Goal: Task Accomplishment & Management: Use online tool/utility

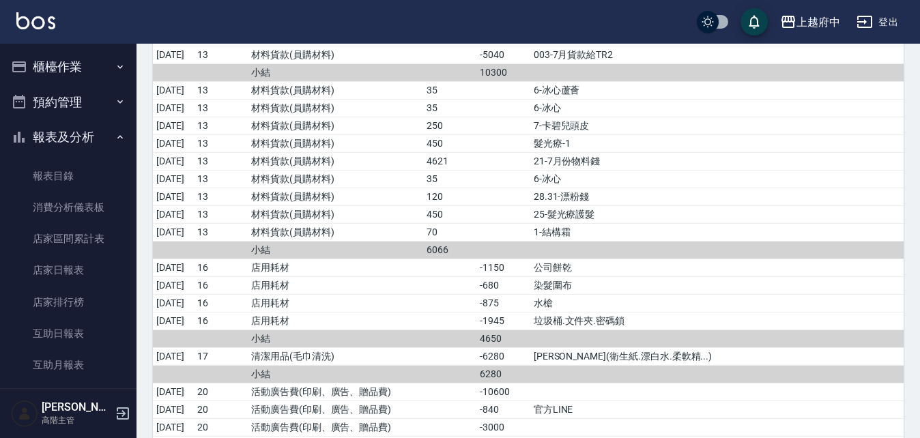
click at [53, 66] on button "櫃檯作業" at bounding box center [68, 66] width 126 height 35
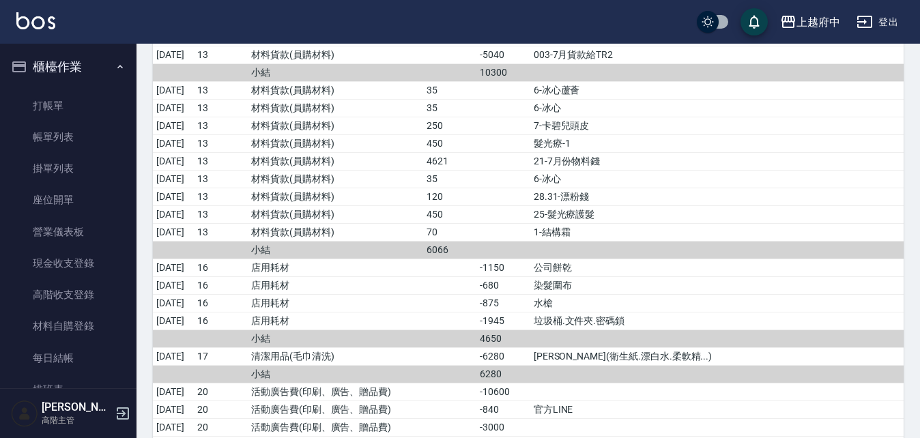
click at [61, 63] on button "櫃檯作業" at bounding box center [68, 66] width 126 height 35
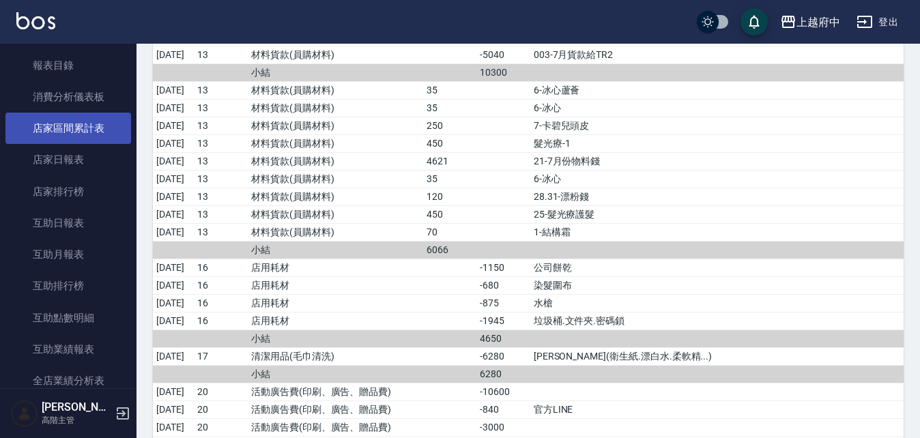
scroll to position [68, 0]
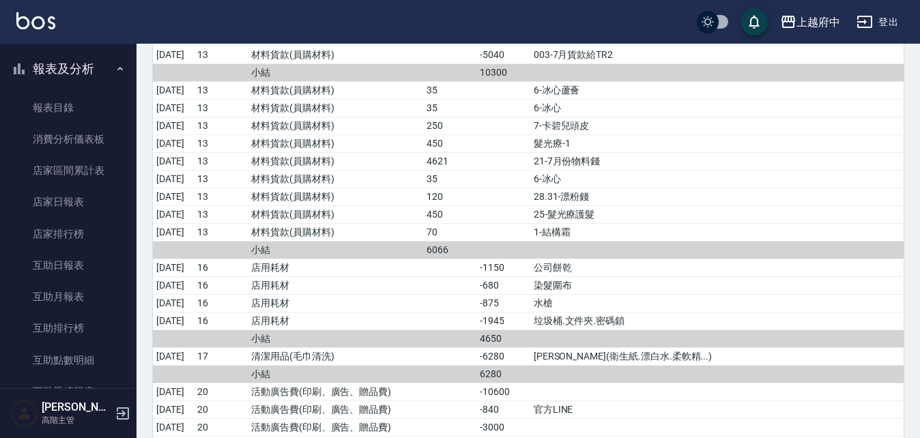
drag, startPoint x: 96, startPoint y: 71, endPoint x: 100, endPoint y: 64, distance: 8.0
click at [97, 68] on button "報表及分析" at bounding box center [68, 68] width 126 height 35
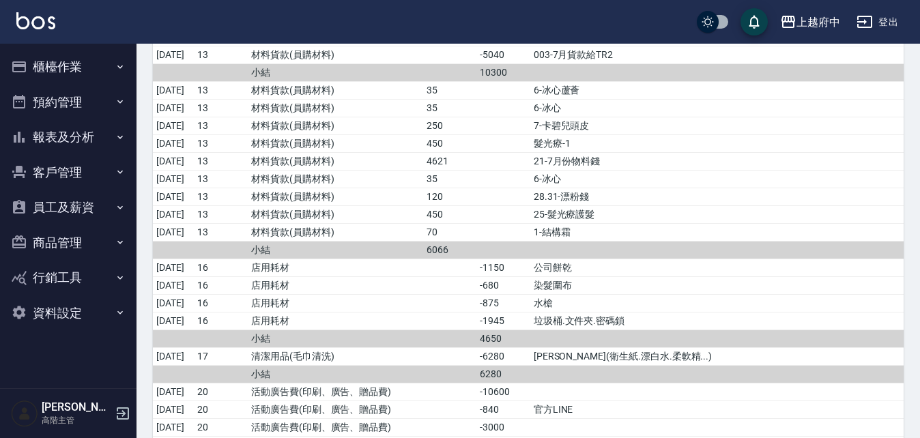
scroll to position [0, 0]
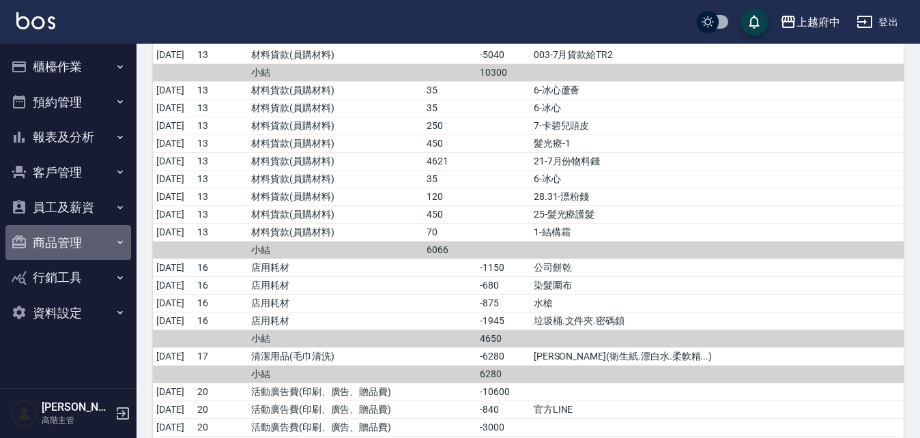
click at [84, 242] on button "商品管理" at bounding box center [68, 242] width 126 height 35
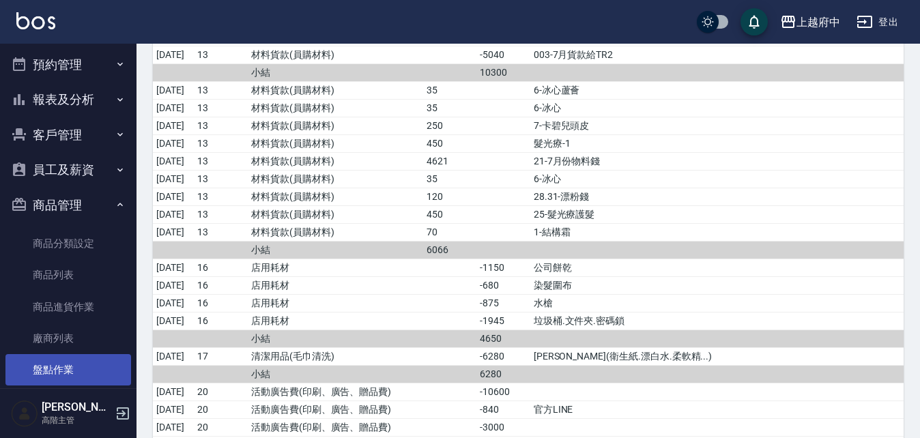
scroll to position [68, 0]
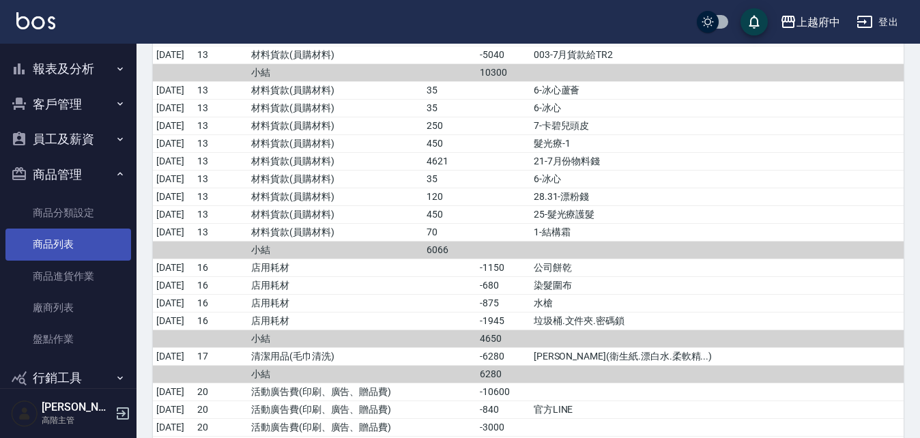
click at [75, 240] on link "商品列表" at bounding box center [68, 244] width 126 height 31
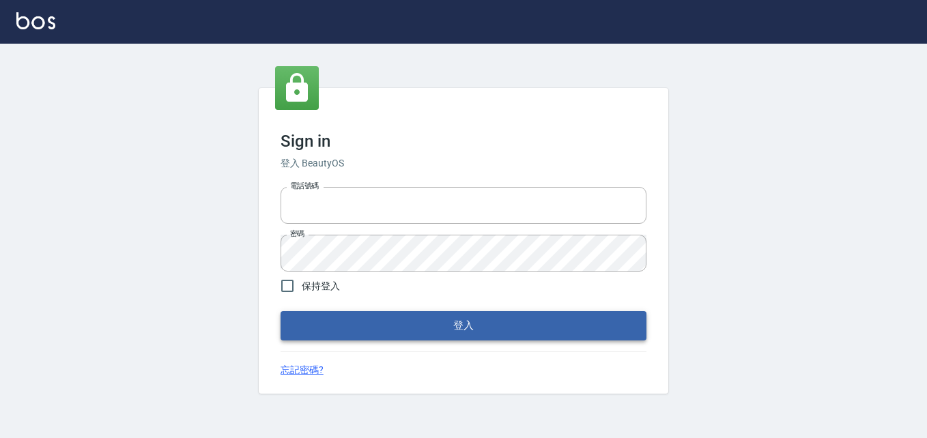
type input "0911903627"
click at [410, 323] on button "登入" at bounding box center [464, 325] width 366 height 29
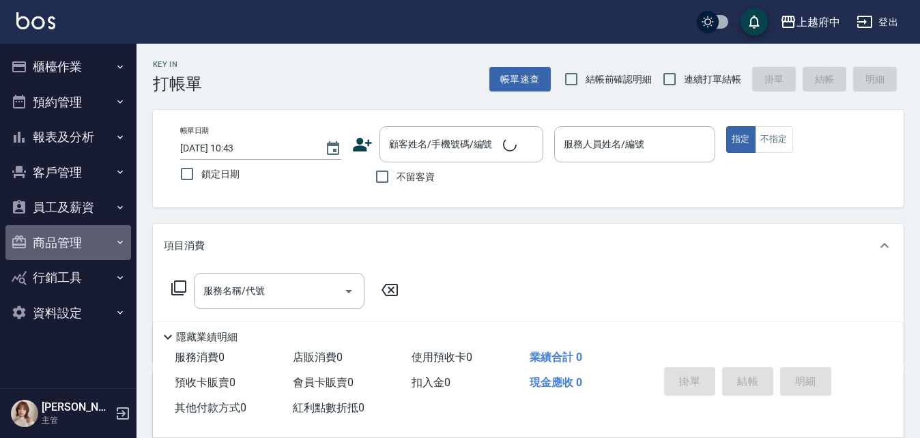
click at [35, 242] on button "商品管理" at bounding box center [68, 242] width 126 height 35
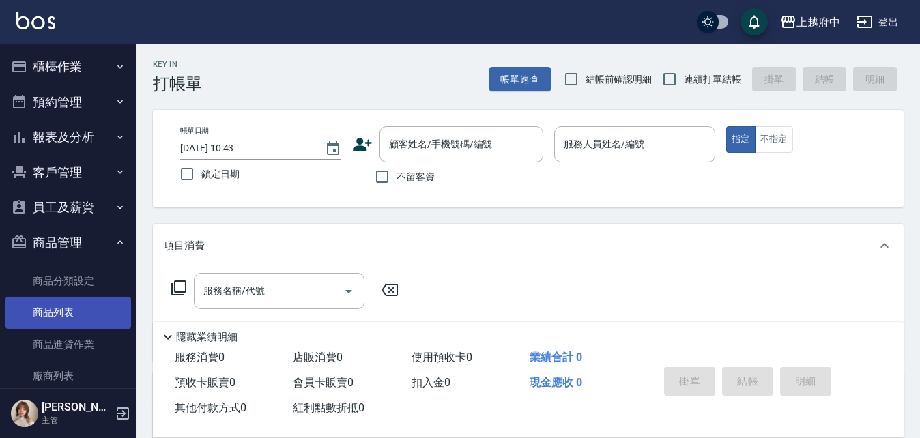
click at [65, 317] on link "商品列表" at bounding box center [68, 312] width 126 height 31
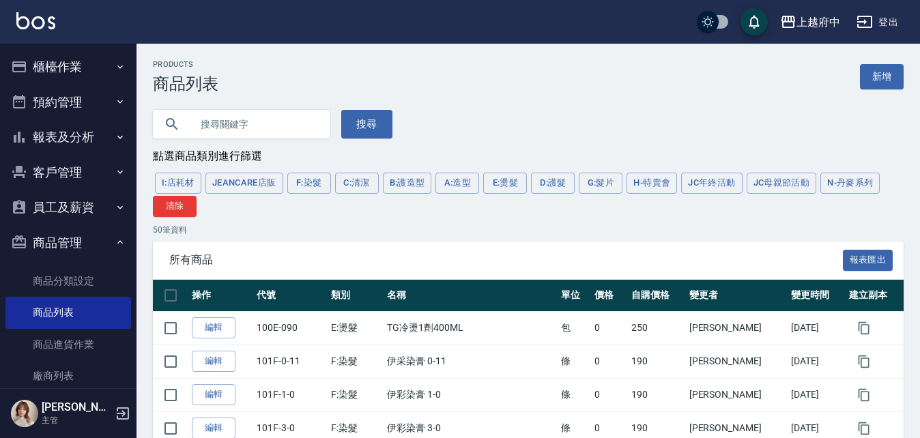
click at [597, 182] on button "G:髮片" at bounding box center [601, 183] width 44 height 21
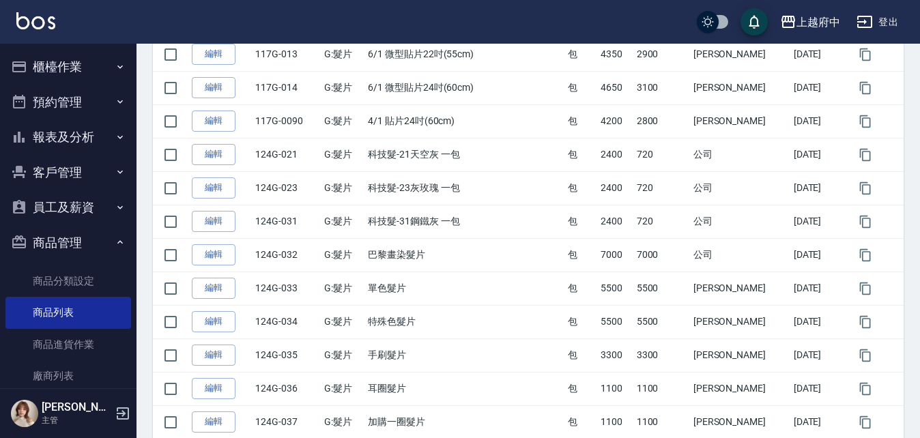
scroll to position [674, 0]
click at [63, 65] on button "櫃檯作業" at bounding box center [68, 66] width 126 height 35
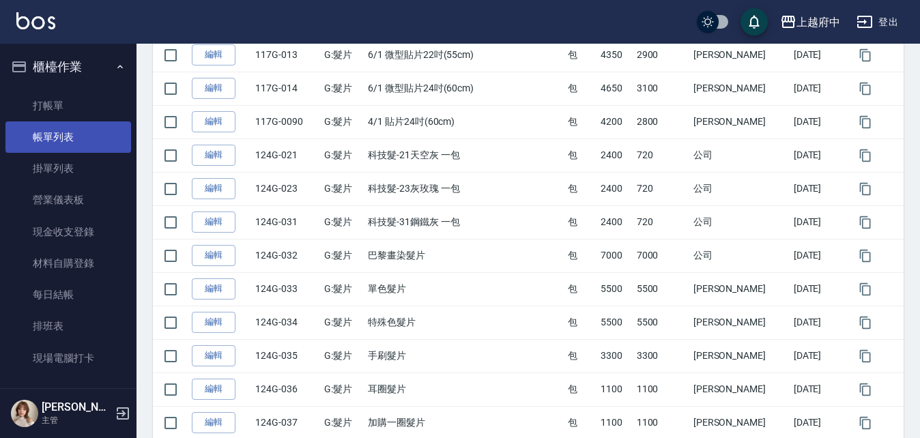
click at [56, 144] on link "帳單列表" at bounding box center [68, 136] width 126 height 31
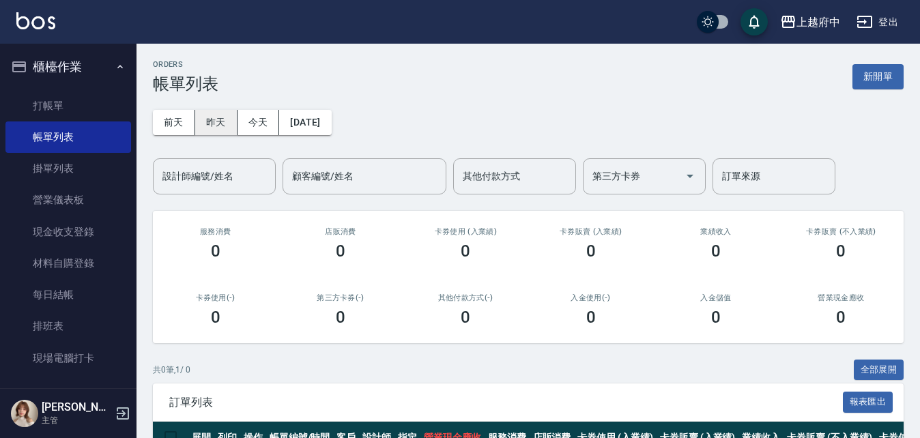
click at [223, 117] on button "昨天" at bounding box center [216, 122] width 42 height 25
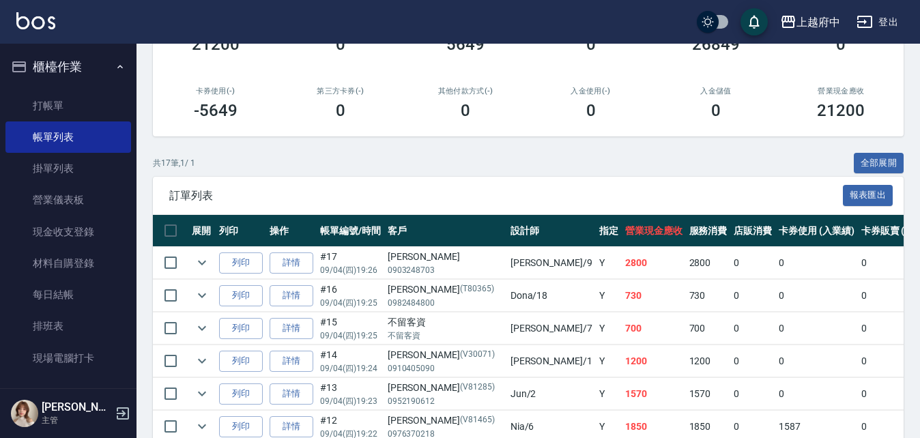
scroll to position [273, 0]
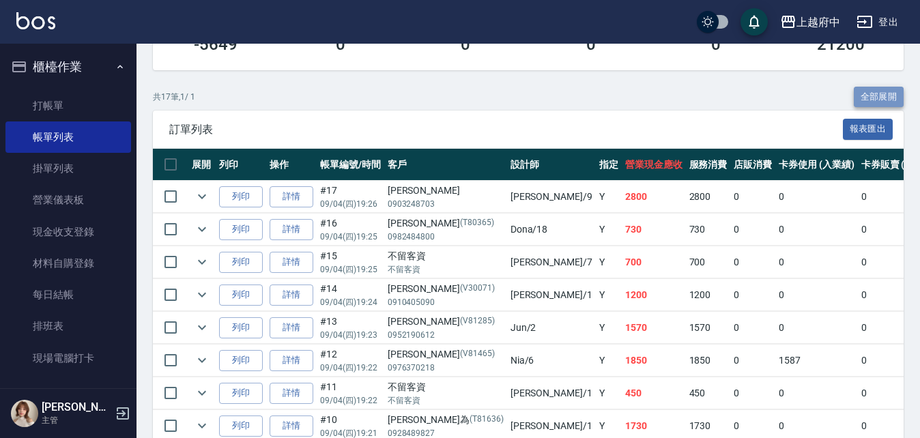
drag, startPoint x: 855, startPoint y: 97, endPoint x: 861, endPoint y: 91, distance: 8.2
click at [857, 95] on button "全部展開" at bounding box center [879, 97] width 51 height 21
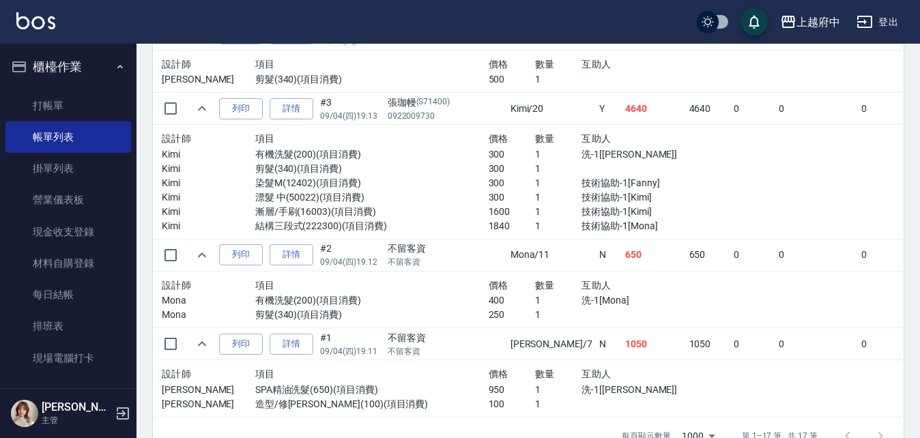
scroll to position [1766, 0]
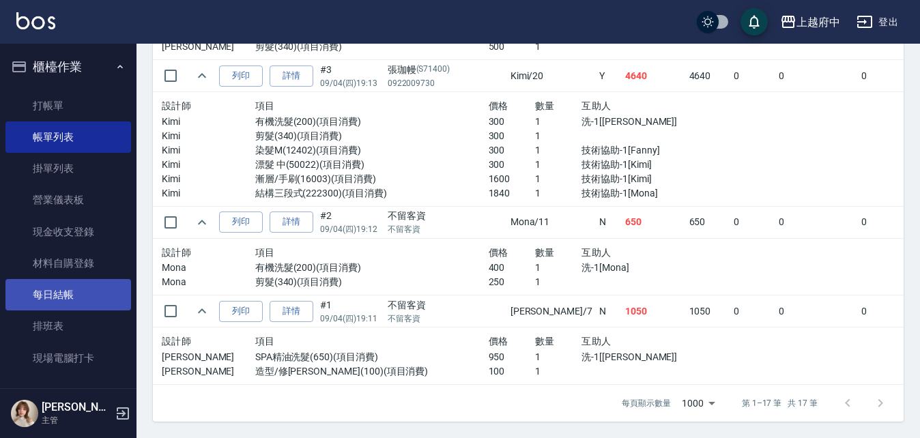
click at [63, 289] on link "每日結帳" at bounding box center [68, 294] width 126 height 31
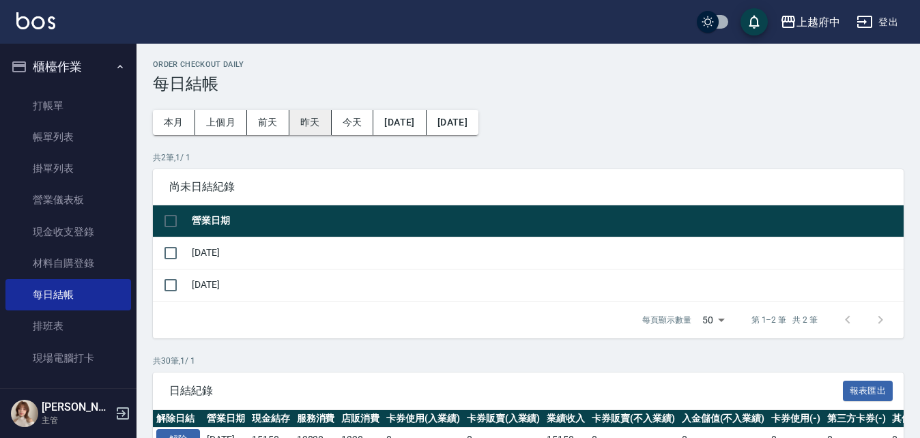
click at [310, 121] on button "昨天" at bounding box center [310, 122] width 42 height 25
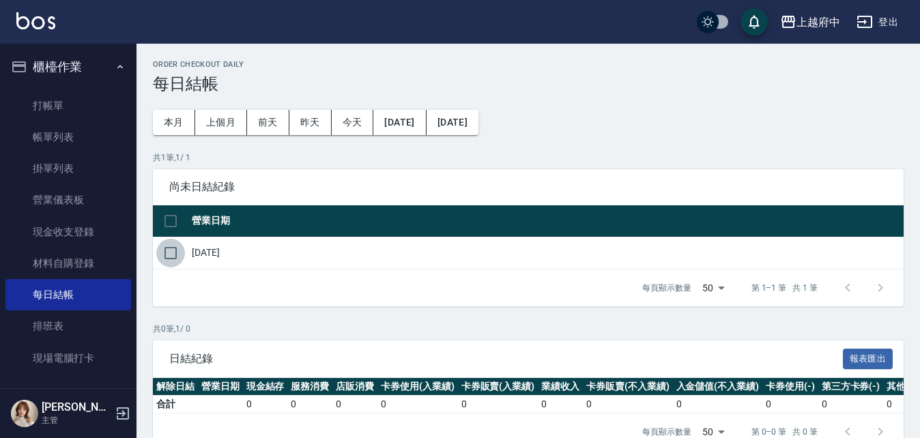
click at [173, 253] on input "checkbox" at bounding box center [170, 253] width 29 height 29
checkbox input "true"
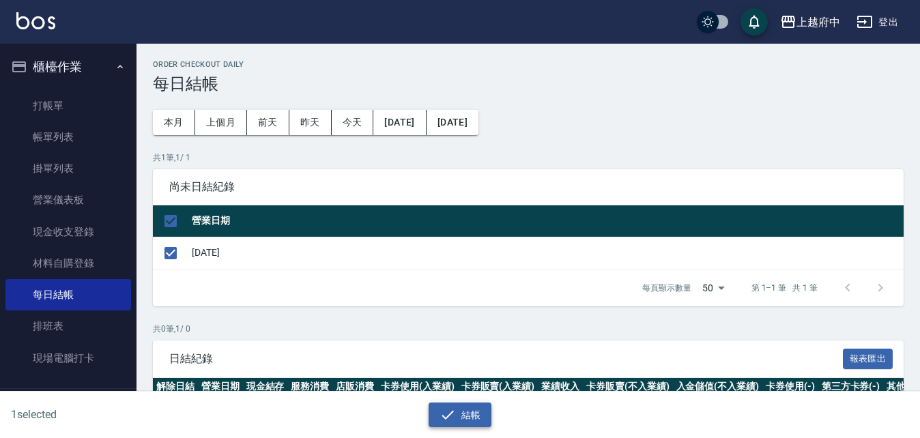
click at [477, 412] on button "結帳" at bounding box center [460, 415] width 63 height 25
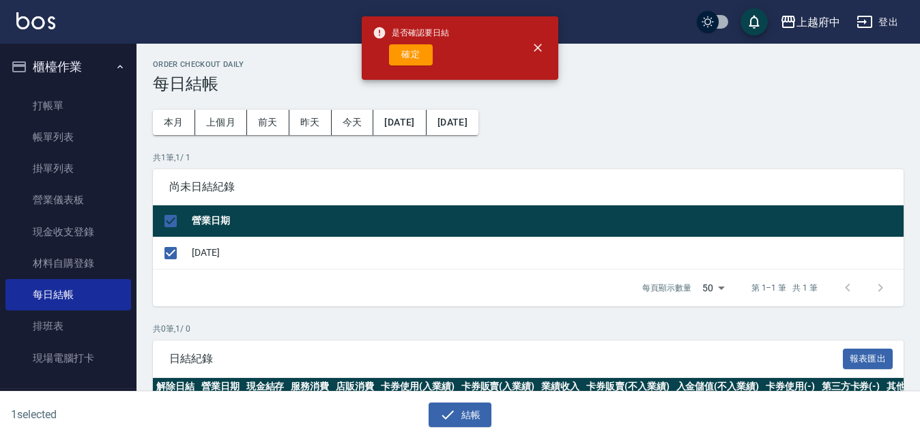
click at [399, 55] on button "確定" at bounding box center [411, 54] width 44 height 21
checkbox input "false"
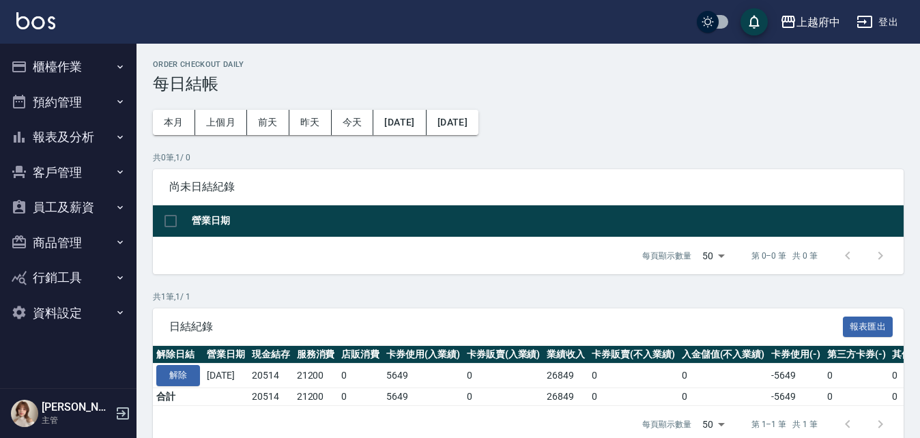
click at [68, 178] on button "客戶管理" at bounding box center [68, 172] width 126 height 35
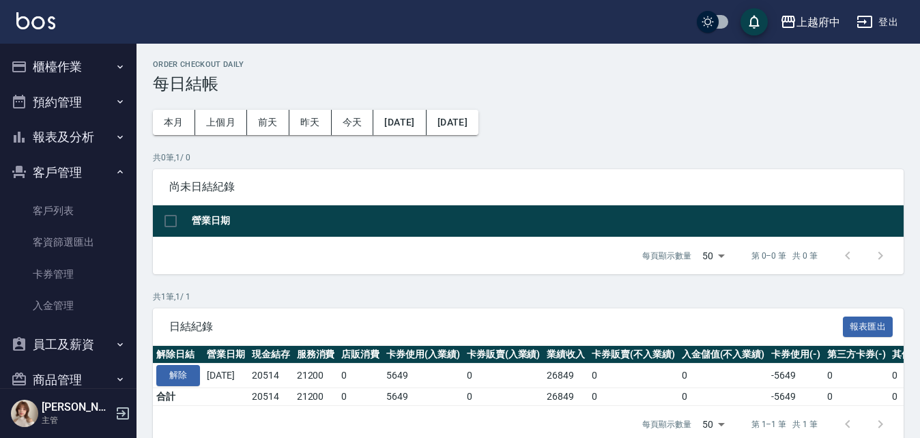
click at [64, 164] on button "客戶管理" at bounding box center [68, 172] width 126 height 35
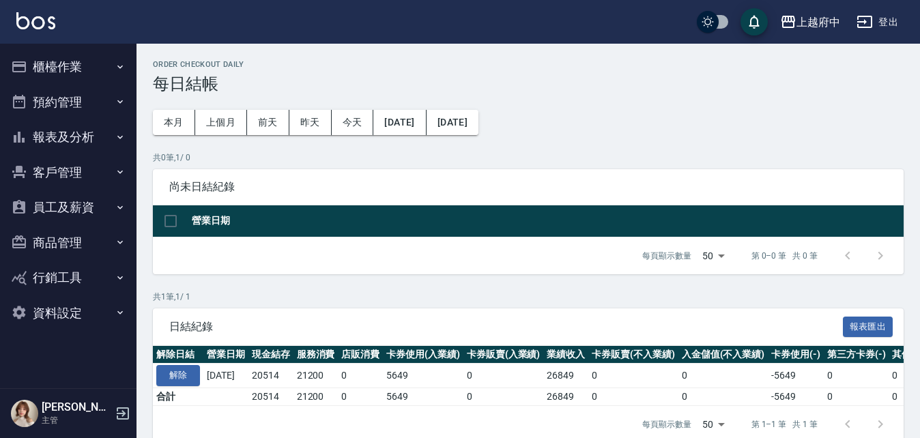
click at [74, 138] on button "報表及分析" at bounding box center [68, 136] width 126 height 35
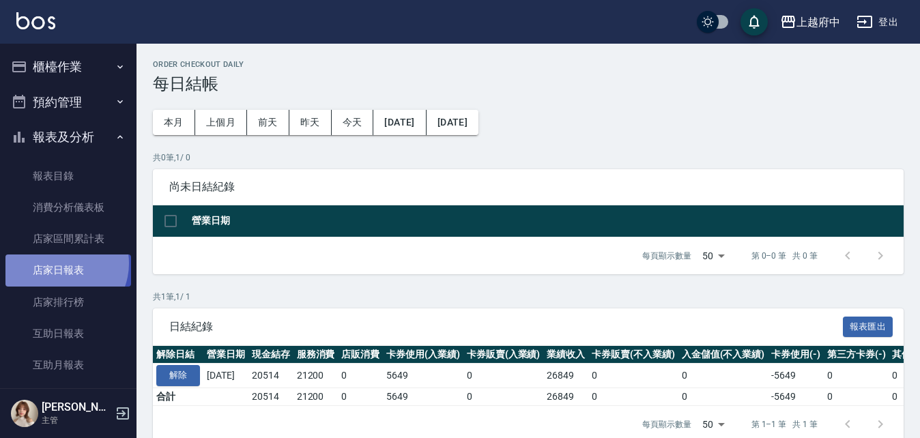
click at [60, 263] on link "店家日報表" at bounding box center [68, 270] width 126 height 31
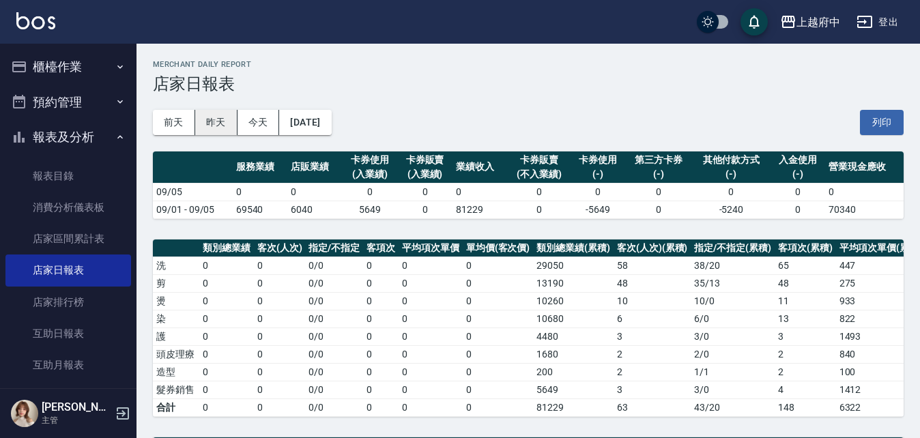
click at [206, 126] on button "昨天" at bounding box center [216, 122] width 42 height 25
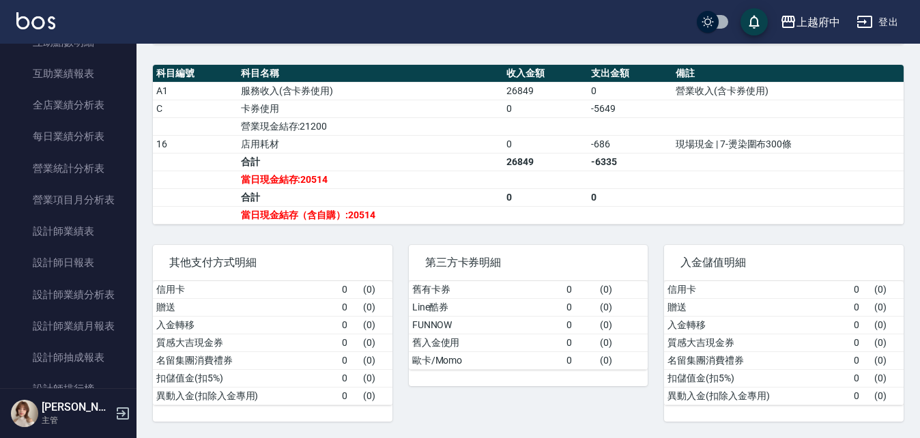
scroll to position [410, 0]
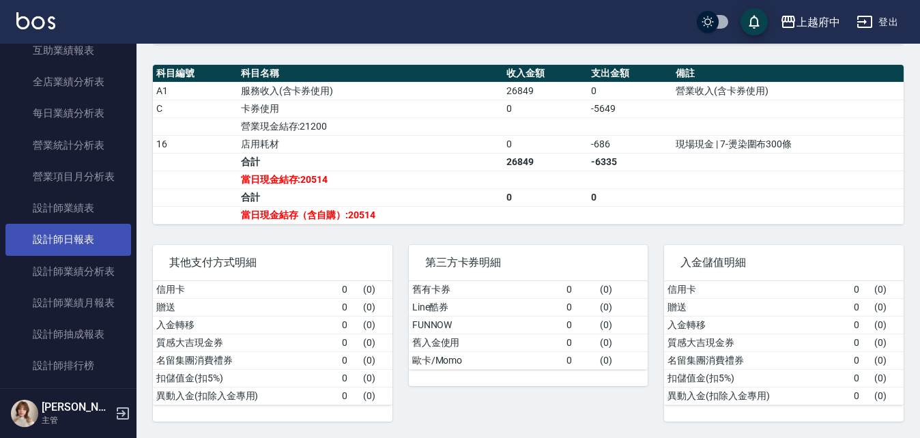
click at [74, 235] on link "設計師日報表" at bounding box center [68, 239] width 126 height 31
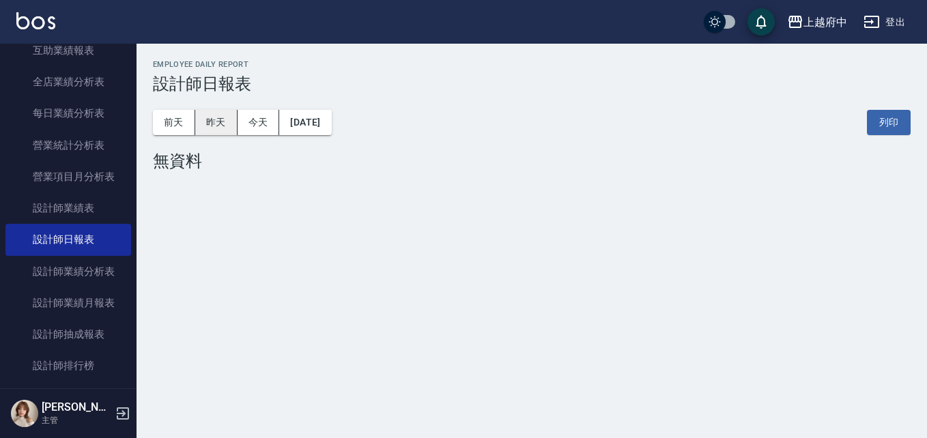
click at [220, 126] on button "昨天" at bounding box center [216, 122] width 42 height 25
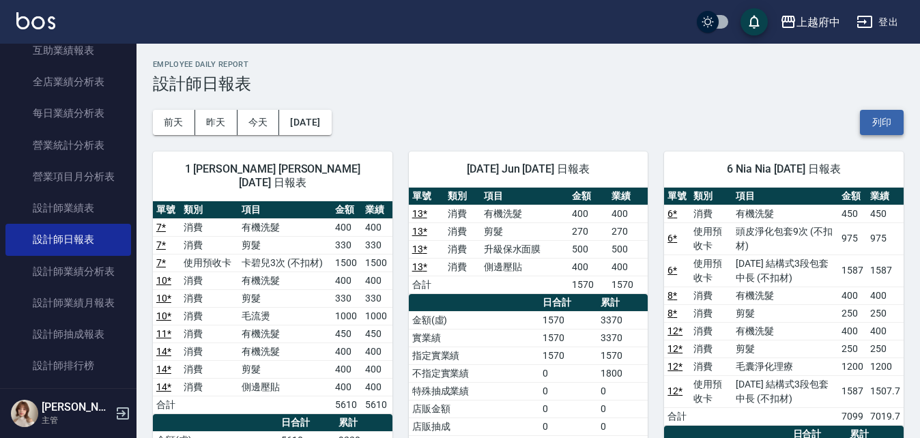
click at [878, 122] on button "列印" at bounding box center [882, 122] width 44 height 25
drag, startPoint x: 884, startPoint y: 121, endPoint x: 204, endPoint y: 364, distance: 721.9
click at [884, 121] on button "列印" at bounding box center [882, 122] width 44 height 25
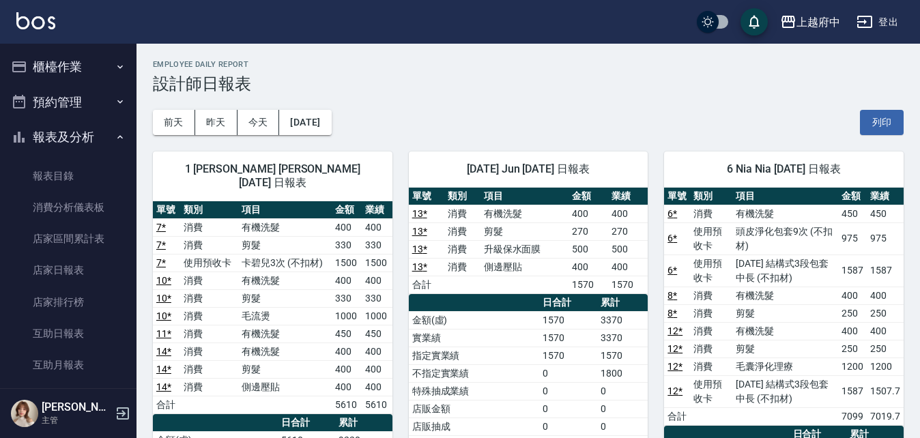
click at [102, 146] on button "報表及分析" at bounding box center [68, 136] width 126 height 35
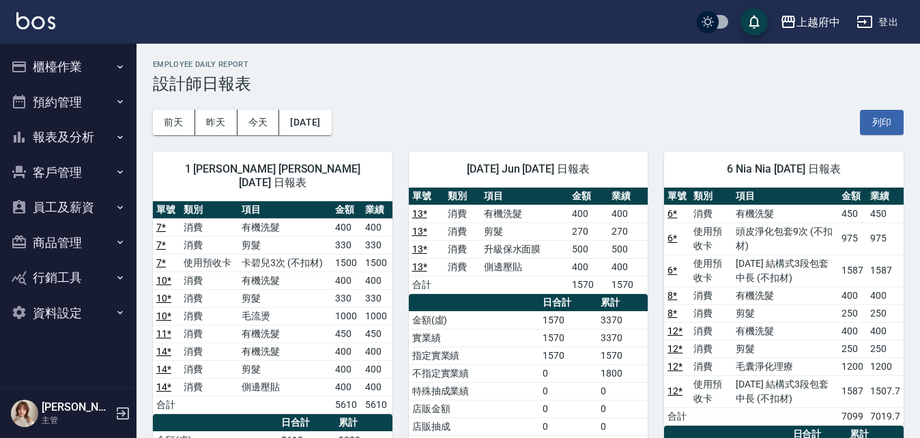
click at [55, 56] on button "櫃檯作業" at bounding box center [68, 66] width 126 height 35
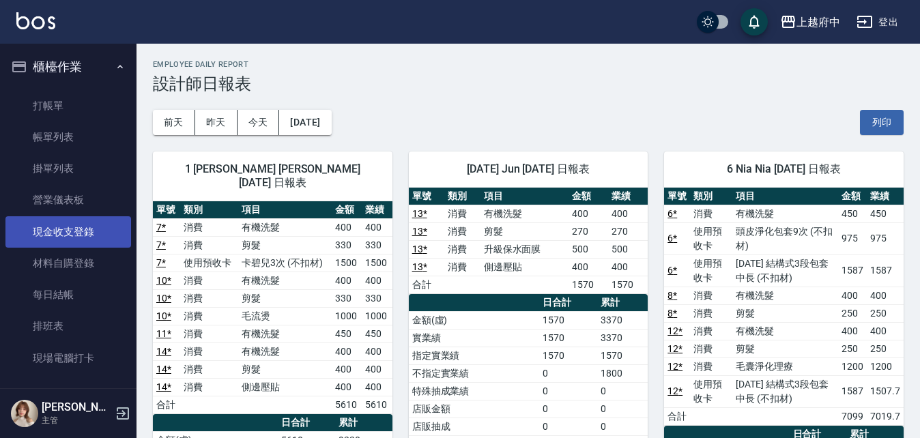
click at [92, 233] on link "現金收支登錄" at bounding box center [68, 231] width 126 height 31
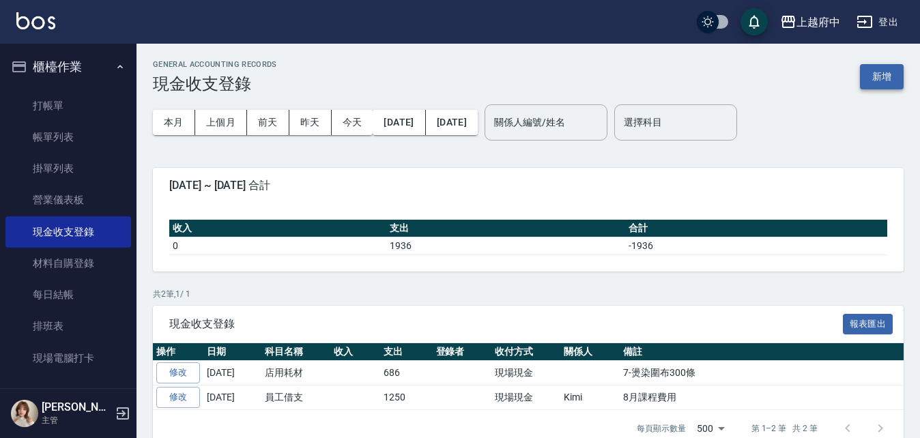
click at [884, 77] on button "新增" at bounding box center [882, 76] width 44 height 25
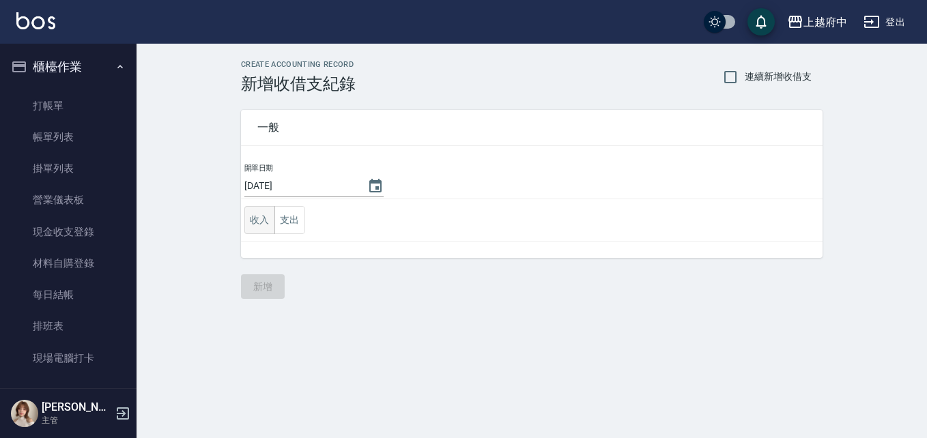
click at [251, 216] on button "收入" at bounding box center [259, 220] width 31 height 28
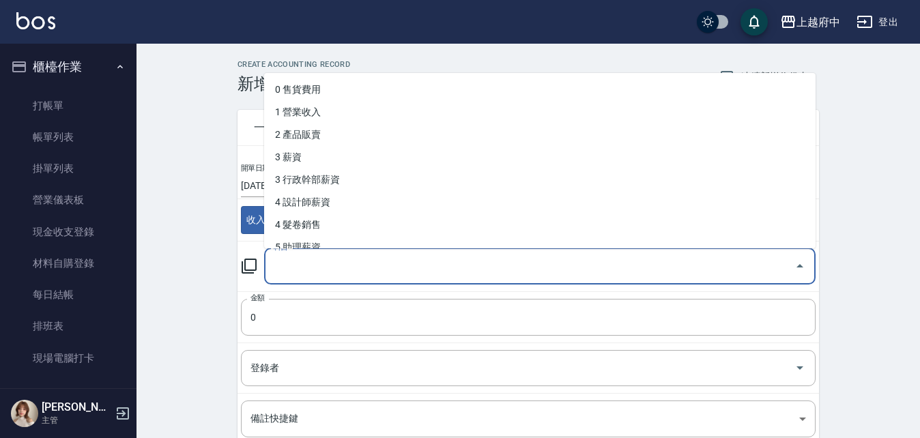
click at [310, 267] on input "科目" at bounding box center [529, 267] width 519 height 24
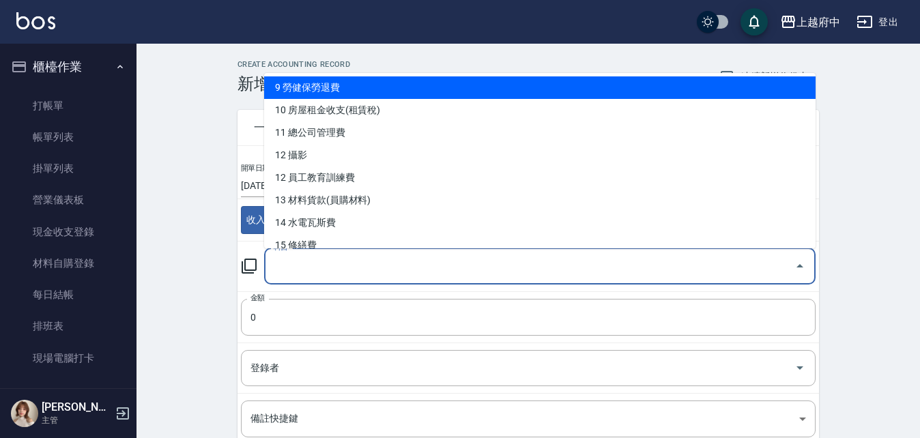
scroll to position [273, 0]
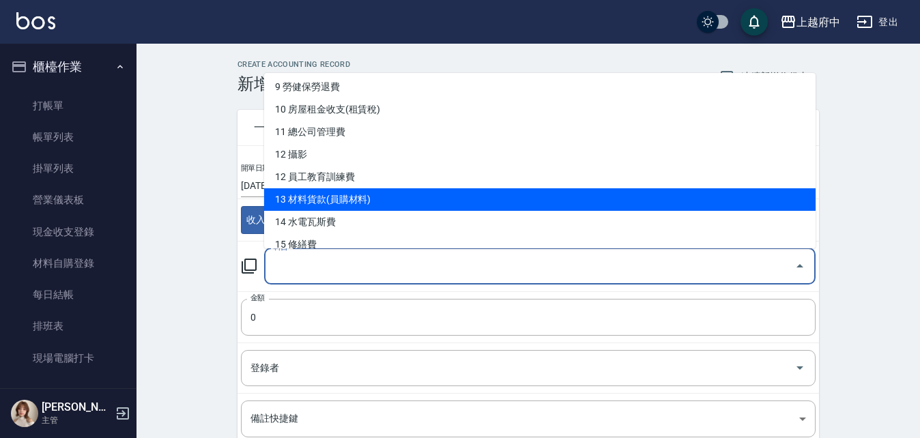
click at [302, 199] on li "13 材料貨款(員購材料)" at bounding box center [539, 199] width 551 height 23
type input "13 材料貨款(員購材料)"
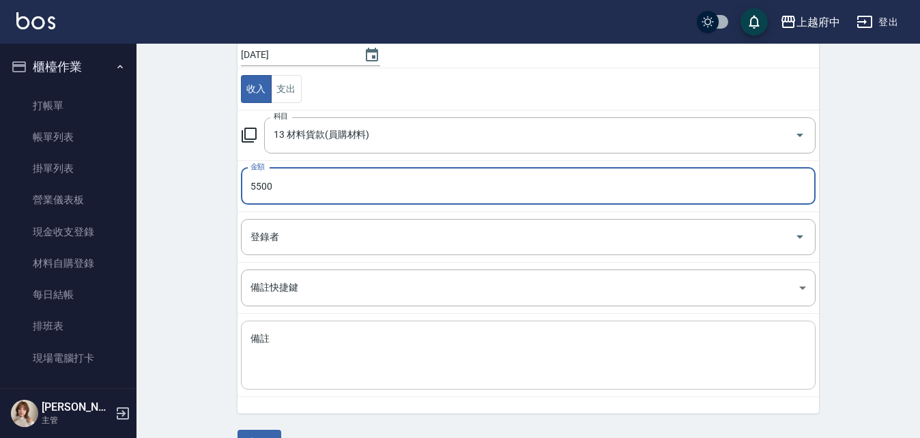
scroll to position [137, 0]
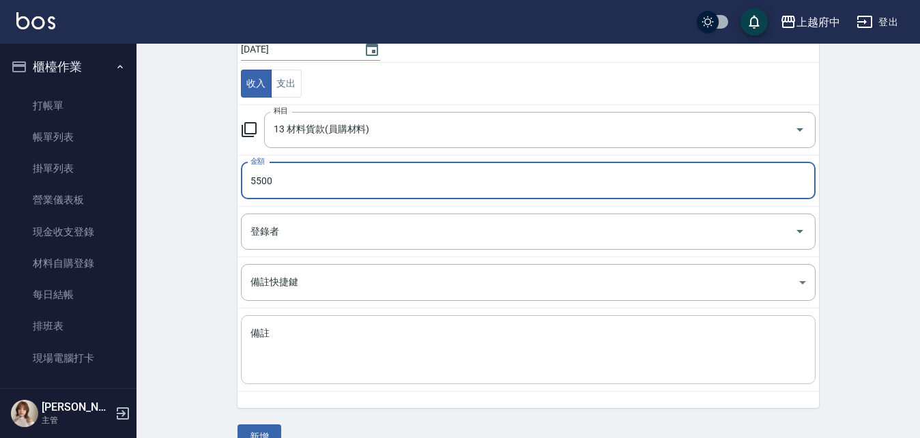
type input "5500"
click at [574, 326] on div "x 備註" at bounding box center [528, 349] width 575 height 69
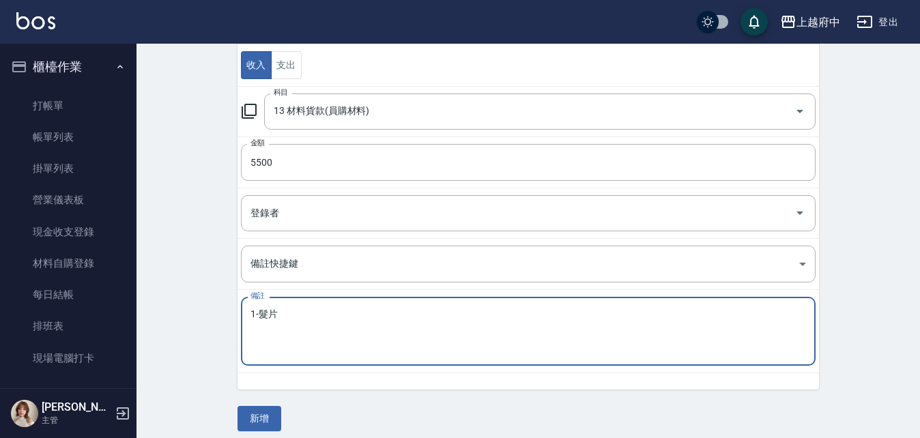
scroll to position [164, 0]
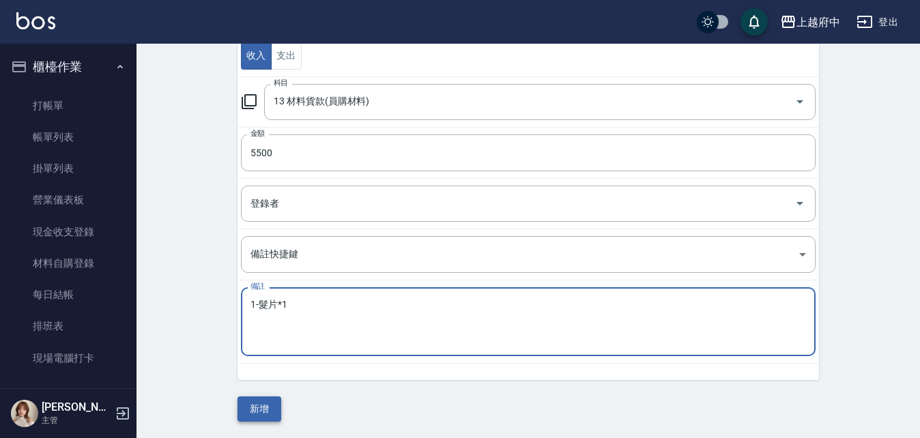
type textarea "1-髮片*1"
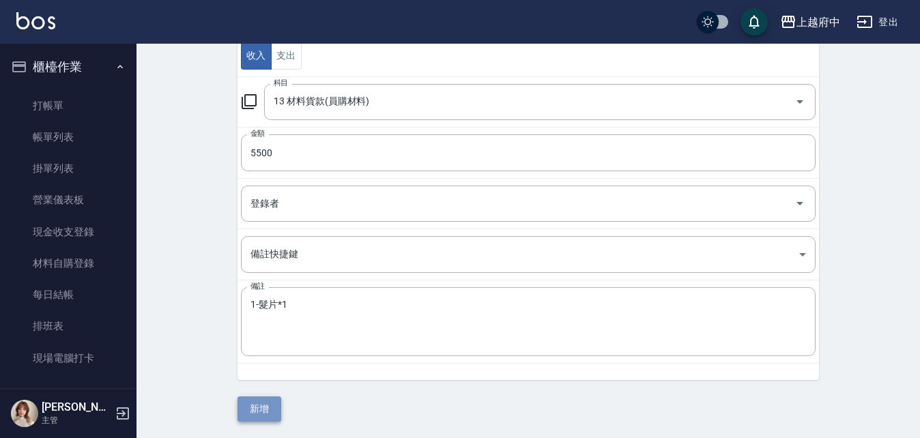
click at [268, 408] on button "新增" at bounding box center [260, 409] width 44 height 25
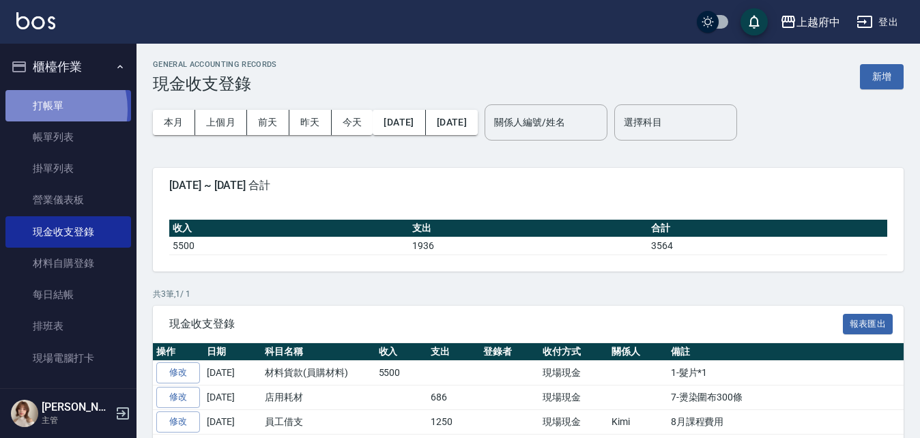
click at [42, 109] on link "打帳單" at bounding box center [68, 105] width 126 height 31
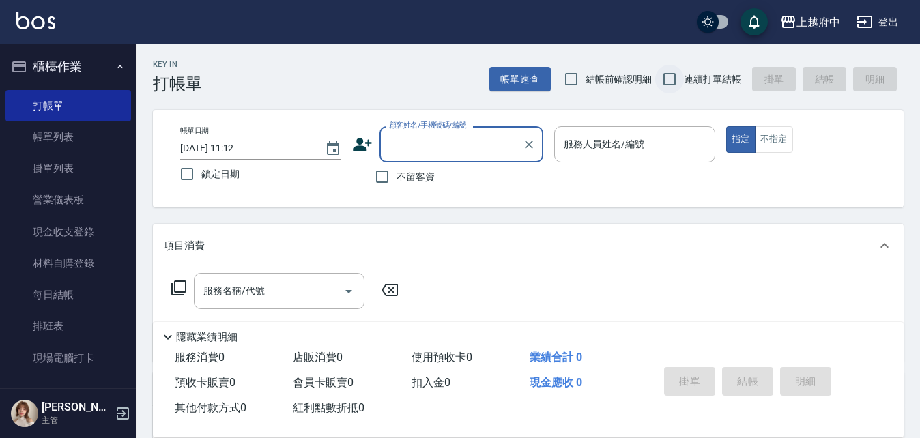
click at [669, 78] on input "連續打單結帳" at bounding box center [669, 79] width 29 height 29
checkbox input "true"
